Goal: Check status: Check status

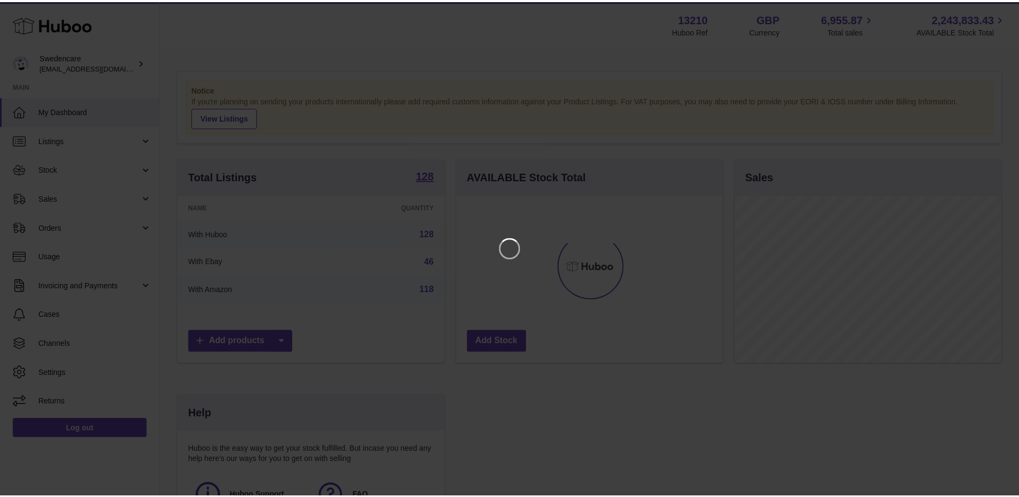
scroll to position [168, 269]
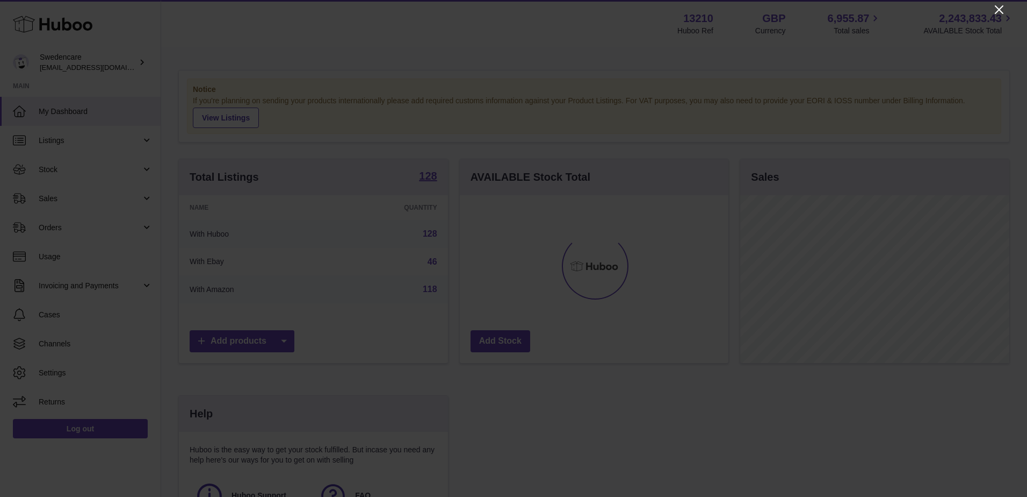
click at [998, 9] on icon "Close" at bounding box center [999, 9] width 13 height 13
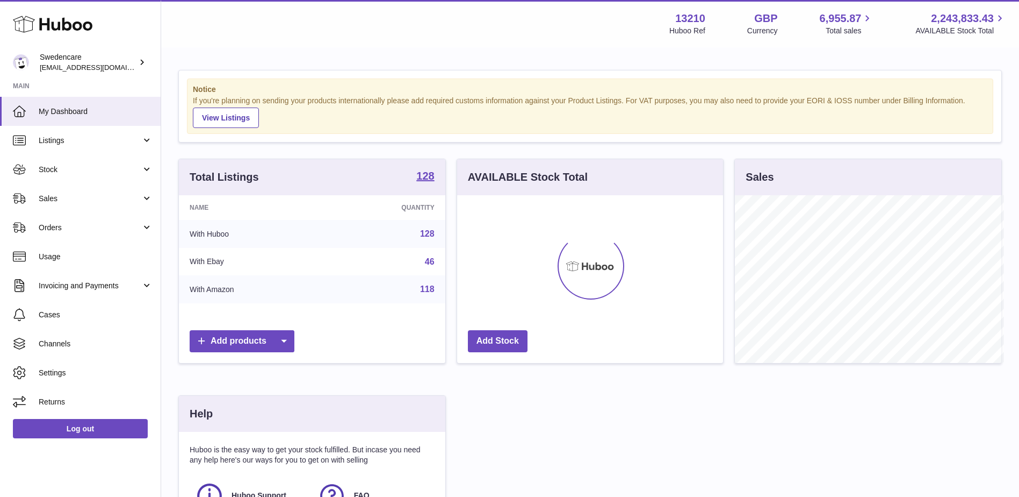
scroll to position [537219, 537120]
click at [95, 168] on span "Stock" at bounding box center [90, 169] width 103 height 10
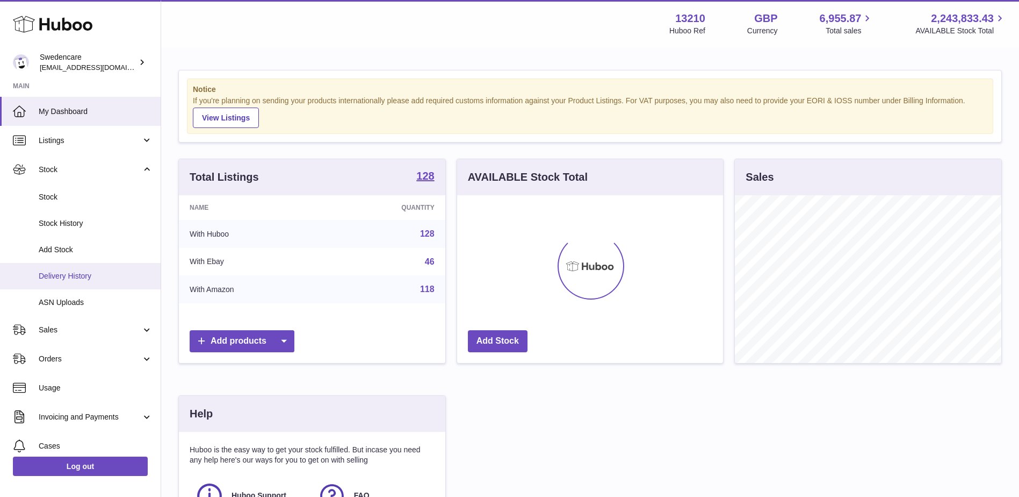
click at [99, 272] on span "Delivery History" at bounding box center [96, 276] width 114 height 10
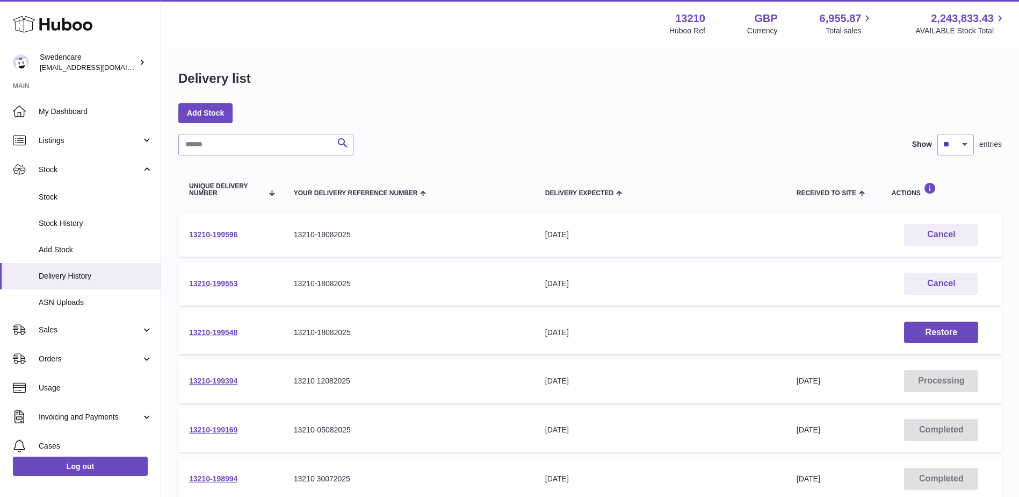
drag, startPoint x: 250, startPoint y: 282, endPoint x: 185, endPoint y: 288, distance: 64.8
click at [185, 288] on td "13210-199553" at bounding box center [230, 284] width 105 height 44
copy link "13210-199553"
